Goal: Transaction & Acquisition: Download file/media

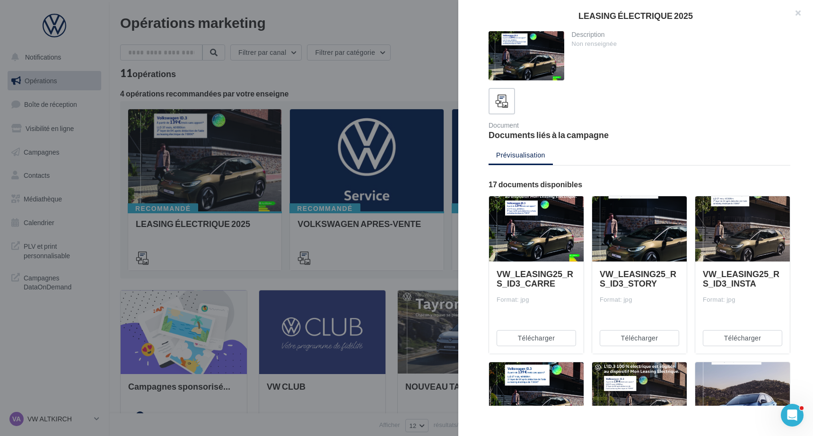
scroll to position [145, 0]
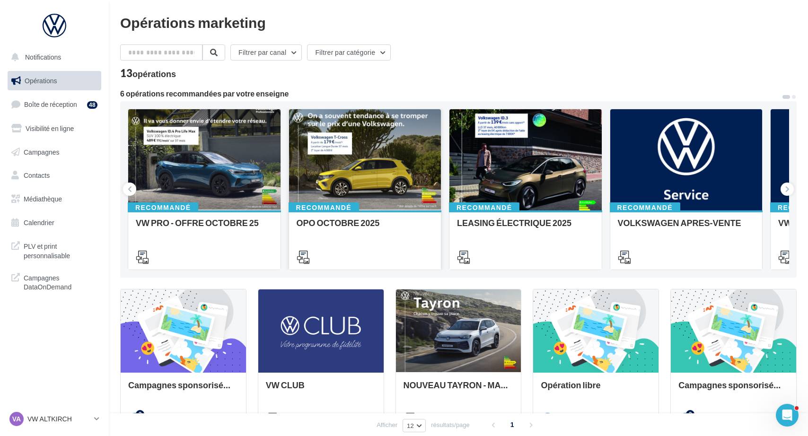
click at [355, 201] on div at bounding box center [365, 160] width 152 height 102
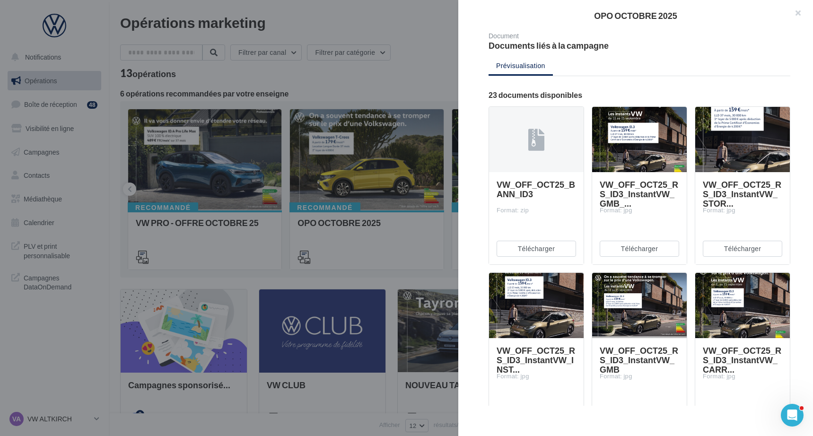
scroll to position [142, 0]
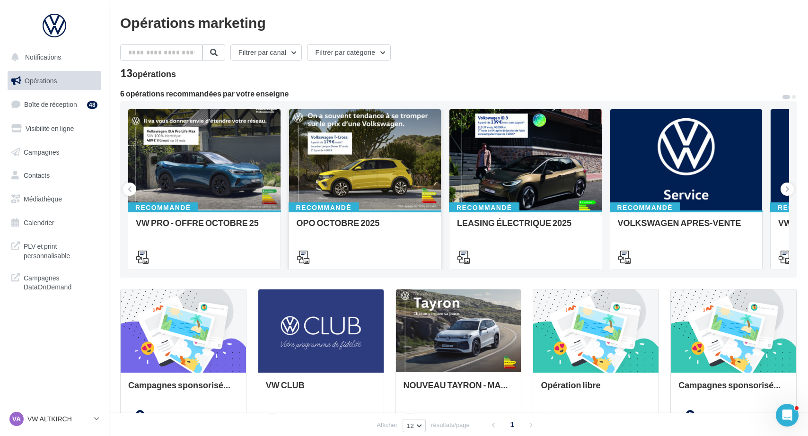
click at [387, 171] on div at bounding box center [365, 160] width 152 height 102
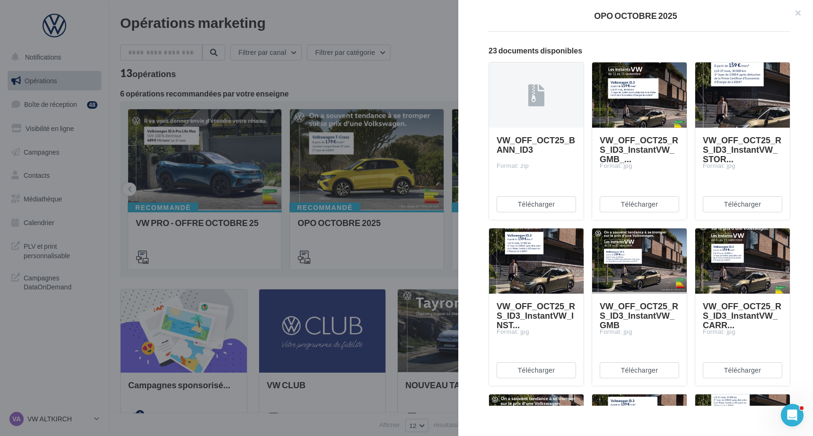
scroll to position [178, 0]
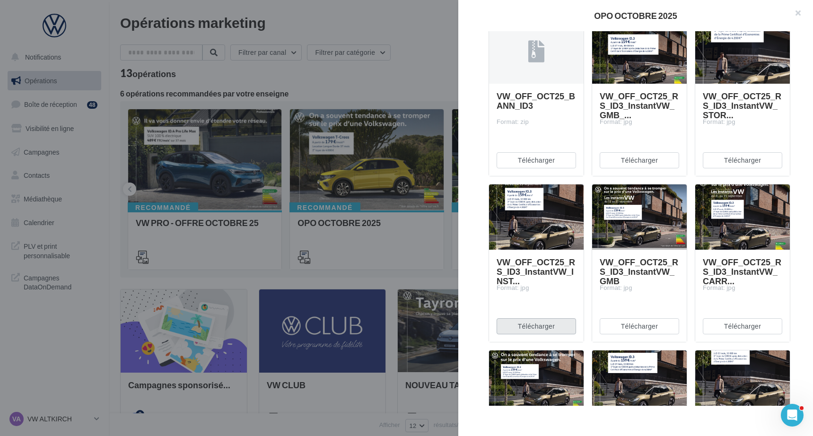
click at [543, 331] on button "Télécharger" at bounding box center [536, 326] width 79 height 16
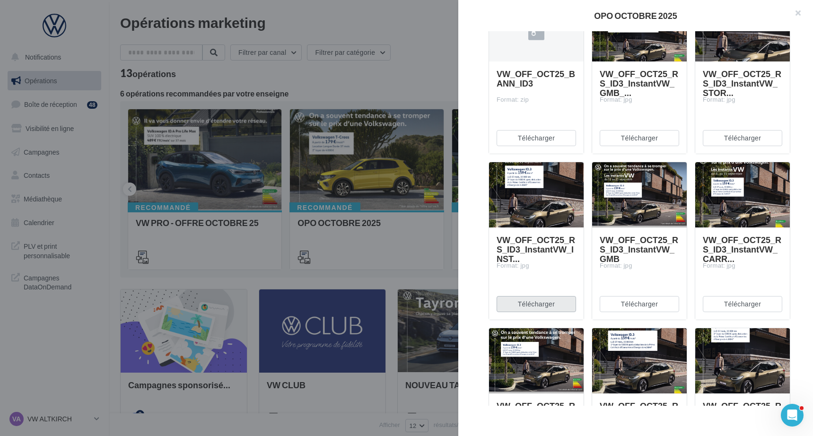
scroll to position [282, 0]
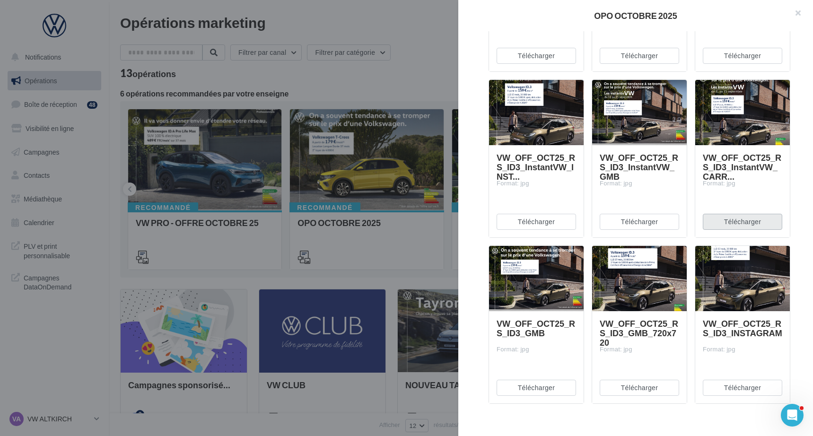
click at [739, 217] on button "Télécharger" at bounding box center [742, 222] width 79 height 16
click at [650, 329] on span "VW_OFF_OCT25_RS_ID3_GMB_720x720" at bounding box center [639, 332] width 78 height 29
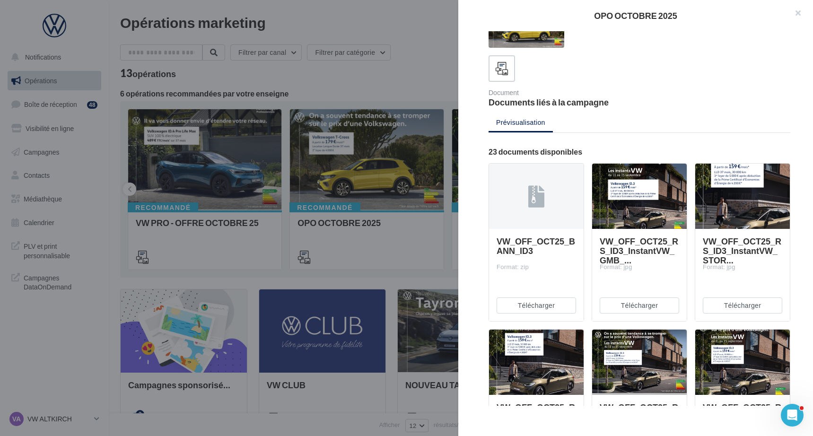
scroll to position [0, 0]
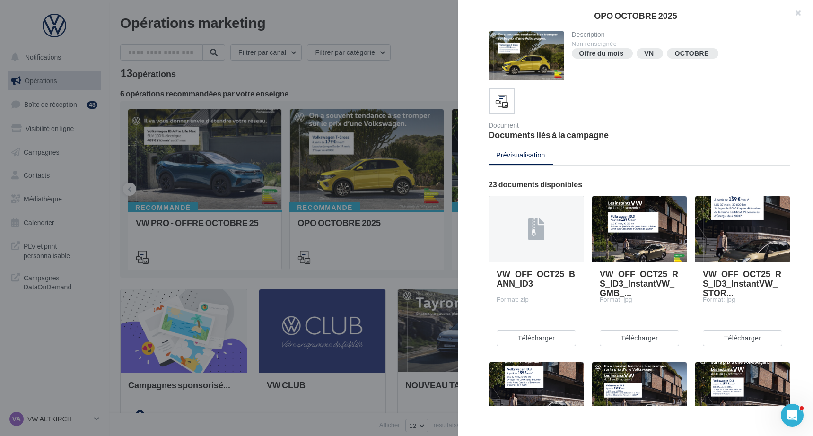
click at [646, 248] on div at bounding box center [639, 229] width 95 height 66
click at [643, 337] on button "Télécharger" at bounding box center [639, 338] width 79 height 16
click at [666, 302] on div "Format: jpg" at bounding box center [639, 300] width 79 height 9
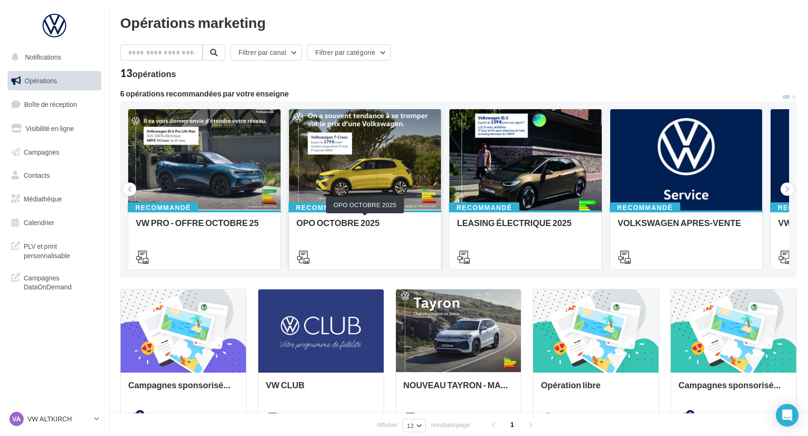
click at [365, 218] on div "Recommandé OPO OCTOBRE 2025" at bounding box center [365, 239] width 152 height 58
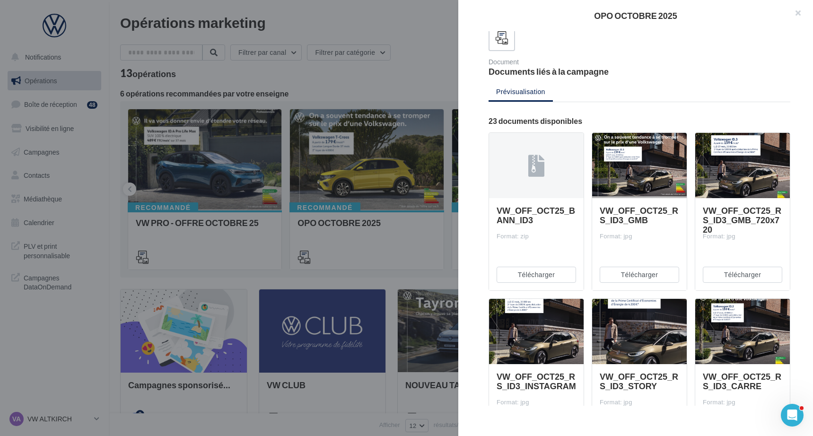
scroll to position [123, 0]
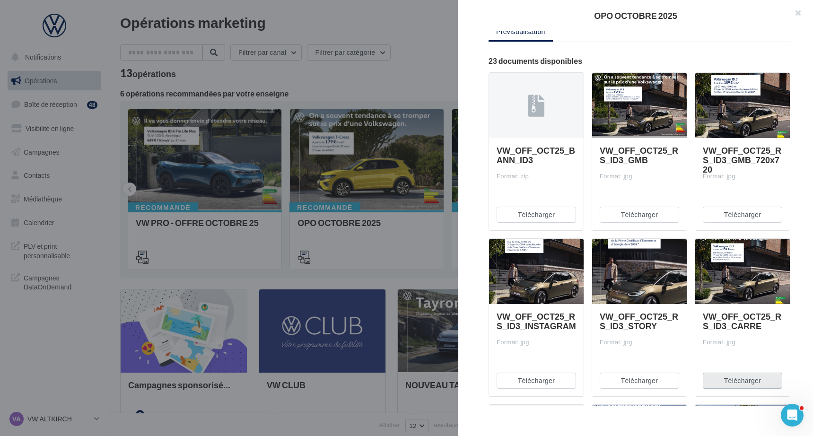
click at [714, 376] on button "Télécharger" at bounding box center [742, 381] width 79 height 16
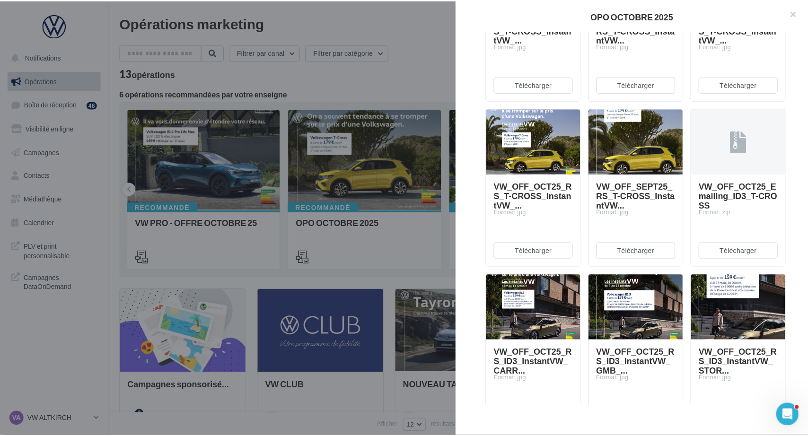
scroll to position [918, 0]
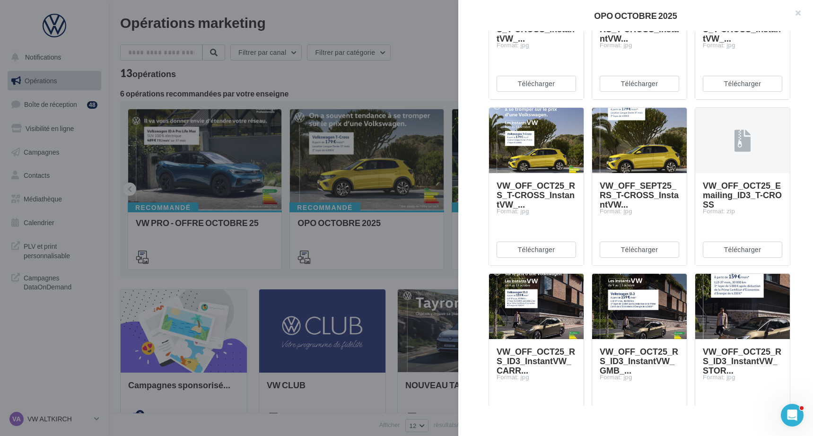
click at [354, 319] on div at bounding box center [406, 218] width 813 height 436
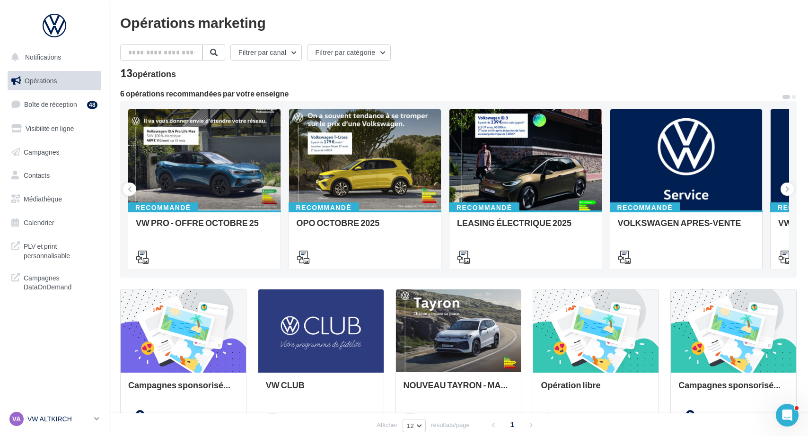
click at [62, 414] on div "VA VW ALTKIRCH vw-alt-rob" at bounding box center [49, 419] width 81 height 14
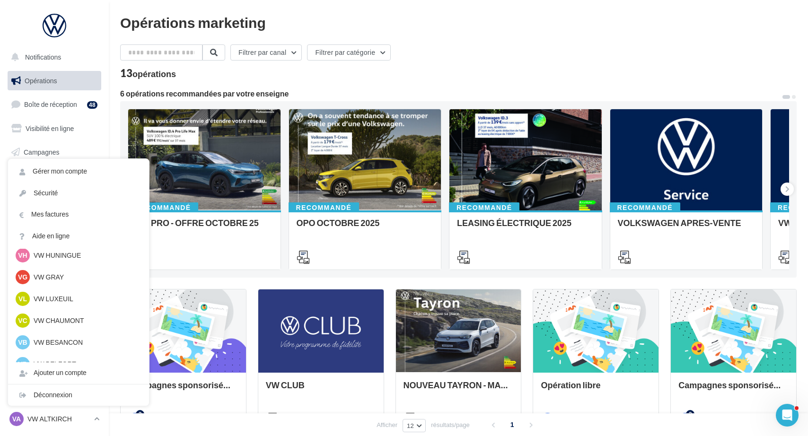
scroll to position [405, 0]
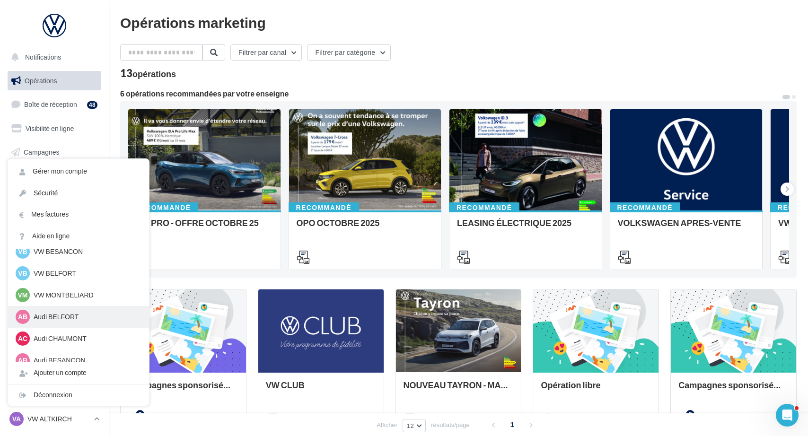
click at [72, 321] on div "AB Audi BELFORT audi-belf-rob" at bounding box center [79, 317] width 126 height 14
